Goal: Task Accomplishment & Management: Use online tool/utility

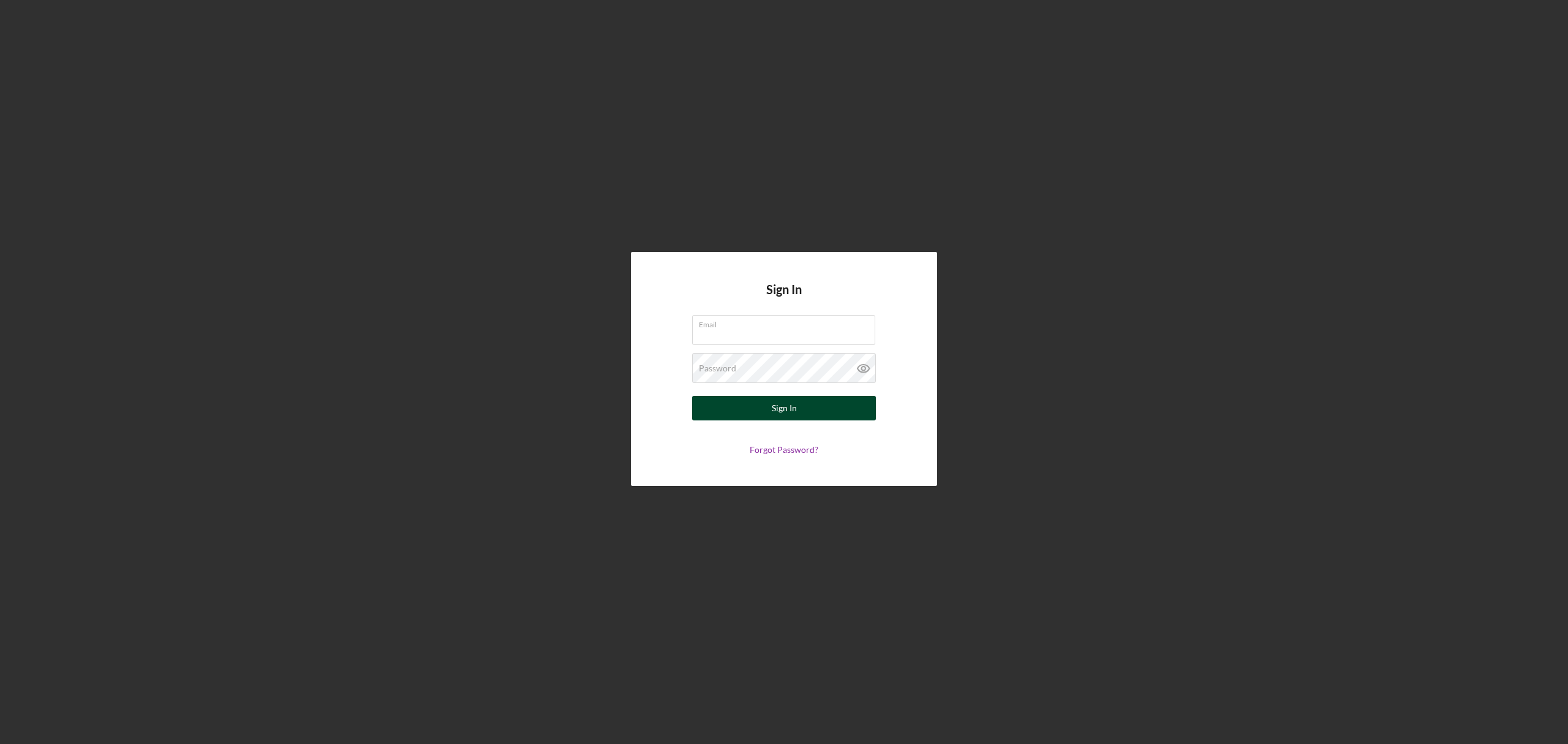
type input "[EMAIL_ADDRESS][DOMAIN_NAME]"
click at [780, 409] on div "Sign In" at bounding box center [784, 408] width 25 height 25
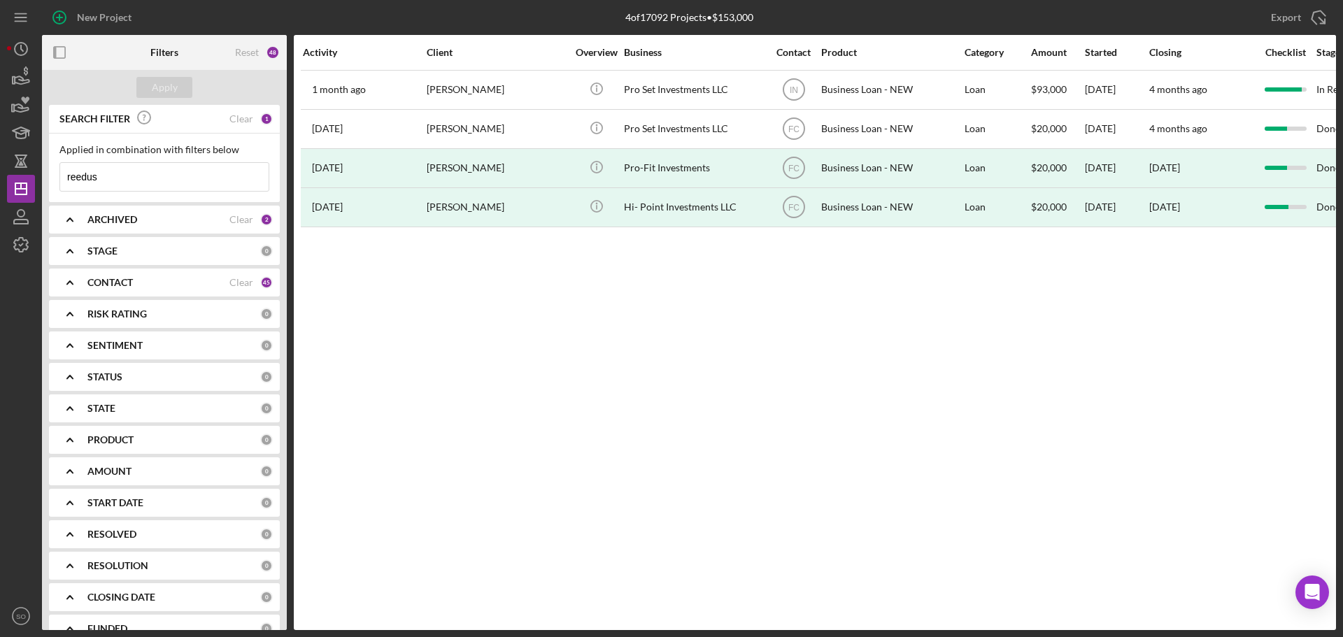
click at [152, 170] on input "reedus" at bounding box center [164, 177] width 208 height 28
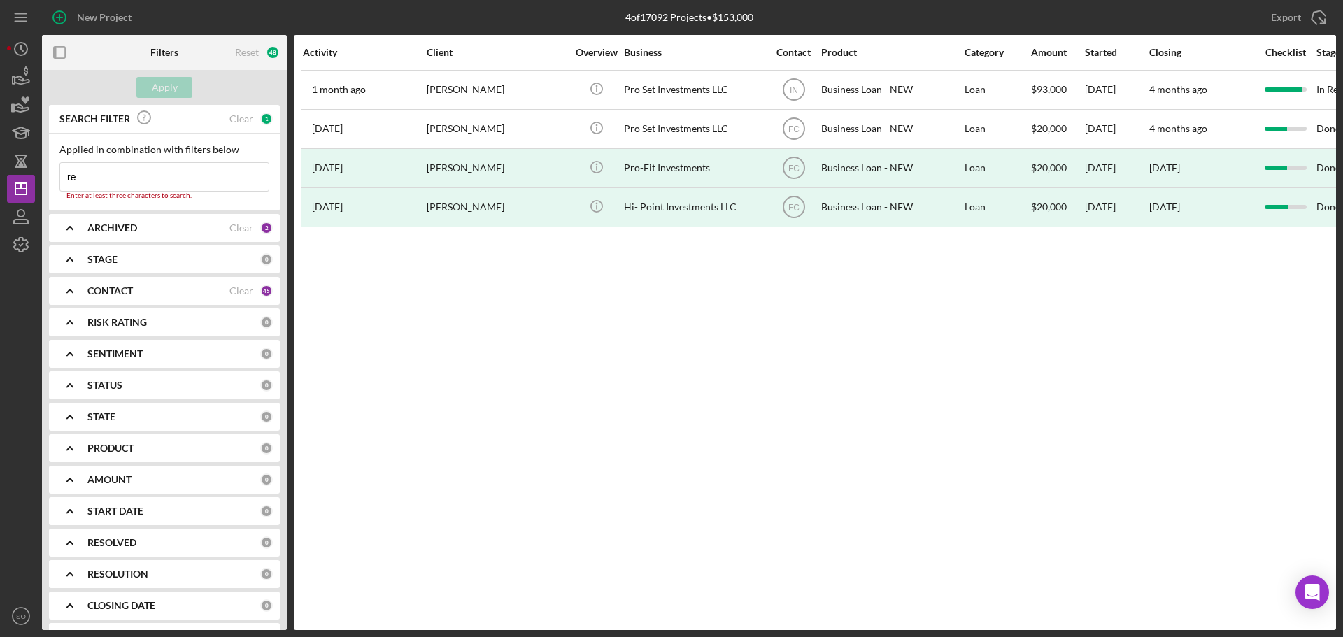
type input "r"
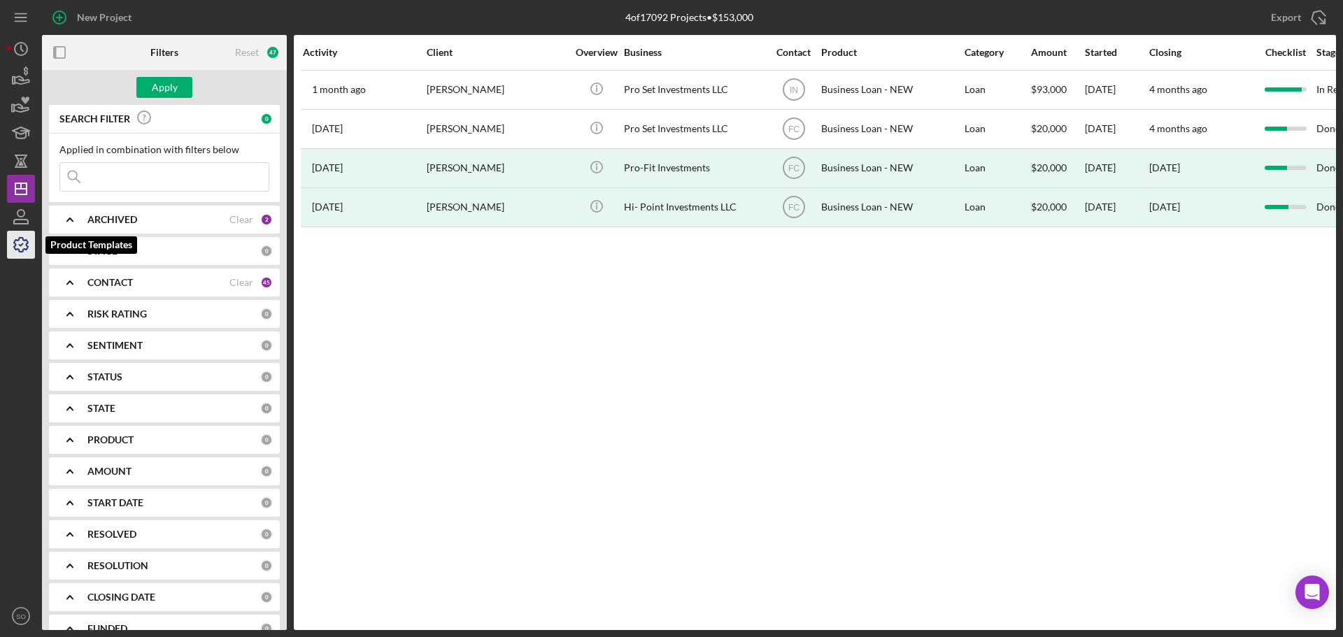
click at [22, 242] on icon "button" at bounding box center [20, 244] width 35 height 35
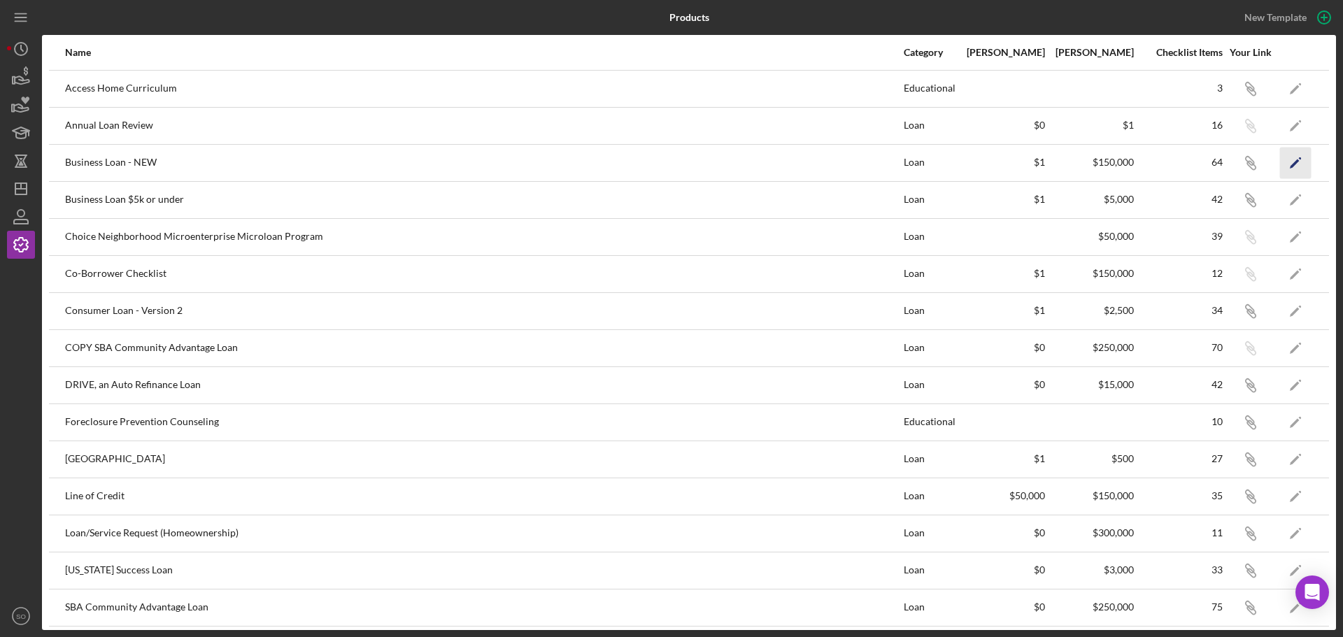
click at [1290, 164] on polygon "button" at bounding box center [1295, 164] width 10 height 10
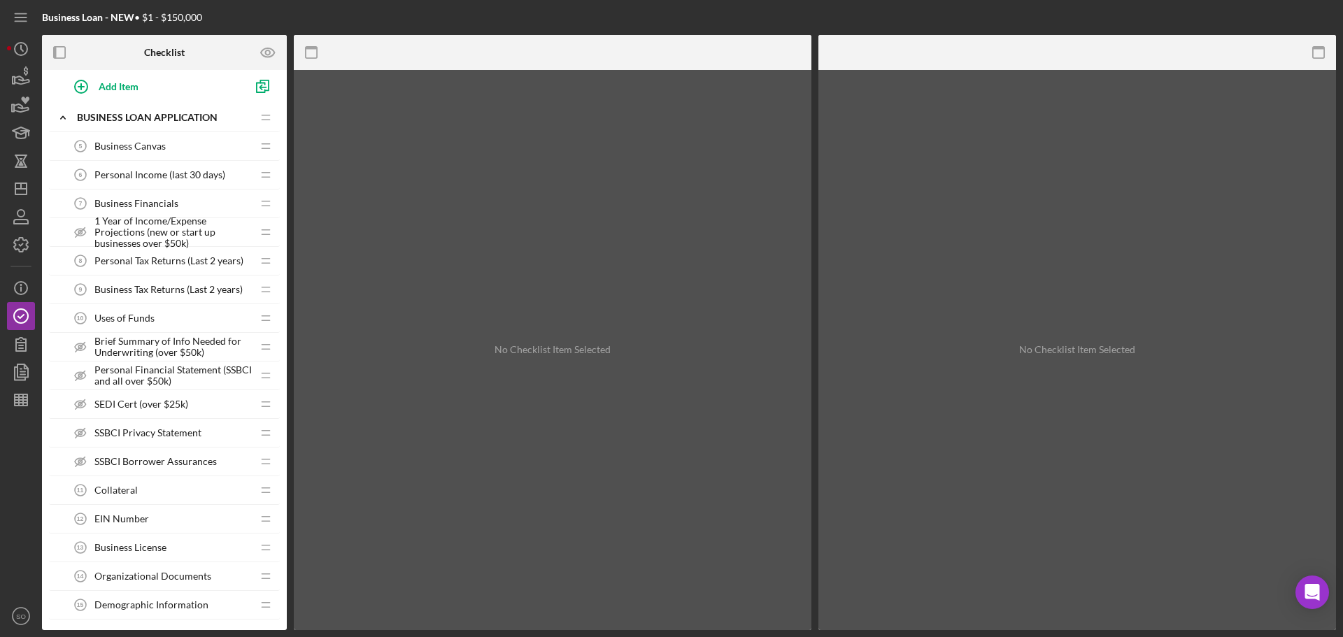
scroll to position [769, 0]
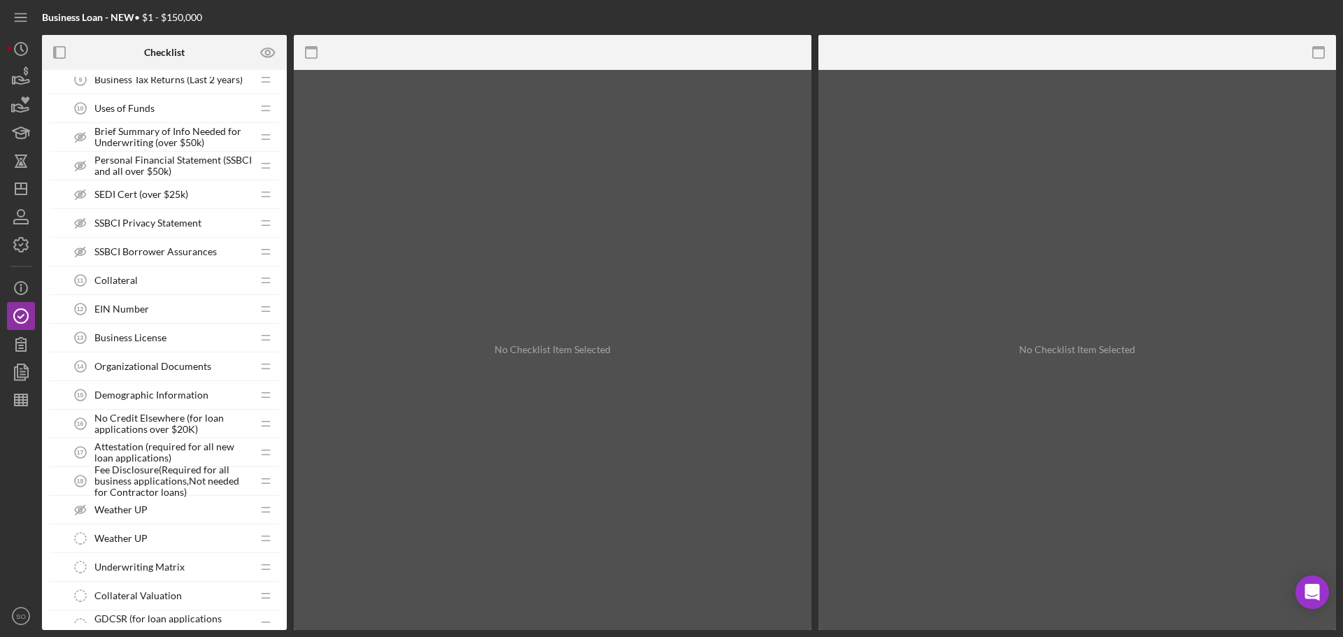
click at [145, 390] on span "Demographic Information" at bounding box center [151, 395] width 114 height 11
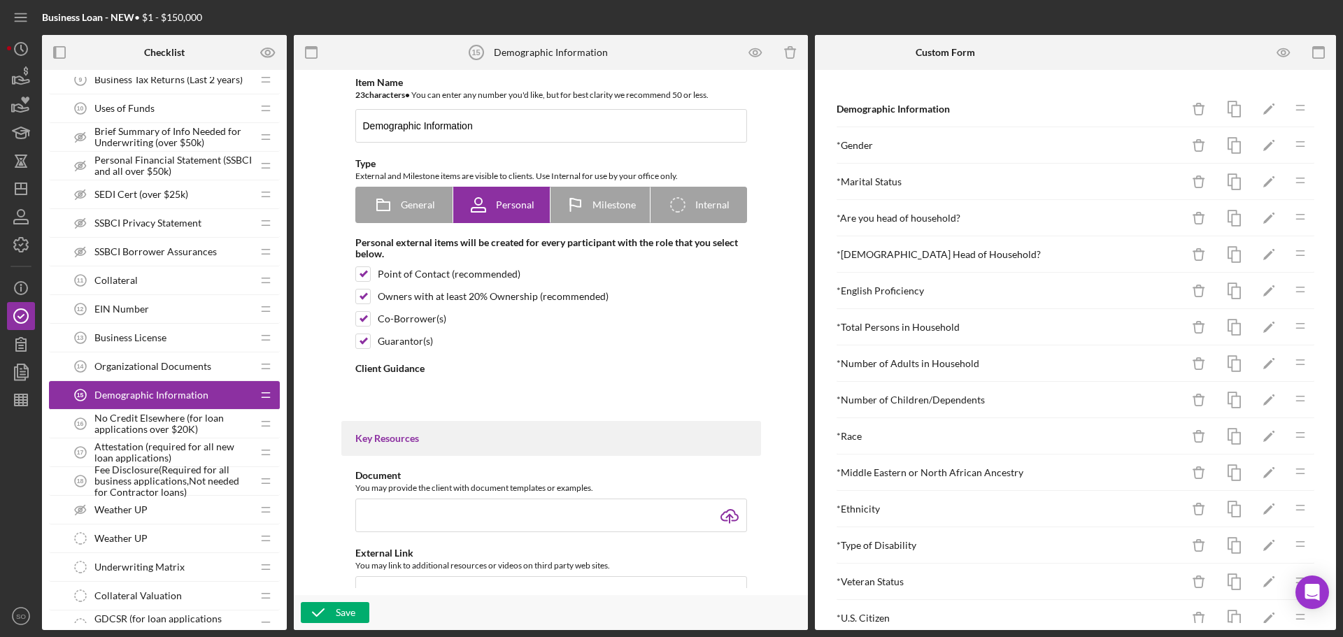
type textarea "<div>Please answer these questions as a completely as possible. &nbsp;As a non-…"
